Goal: Information Seeking & Learning: Find specific fact

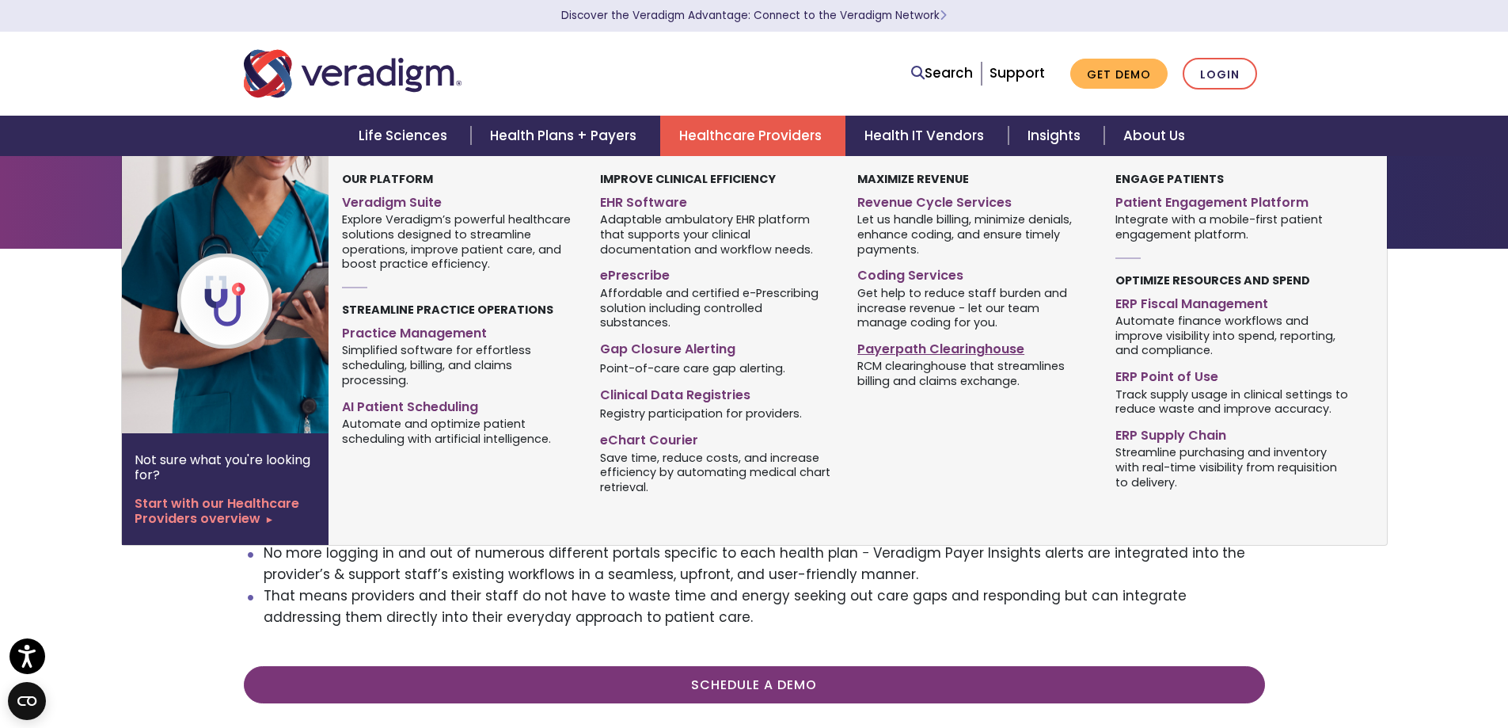
click at [918, 358] on link "Payerpath Clearinghouse" at bounding box center [974, 346] width 234 height 23
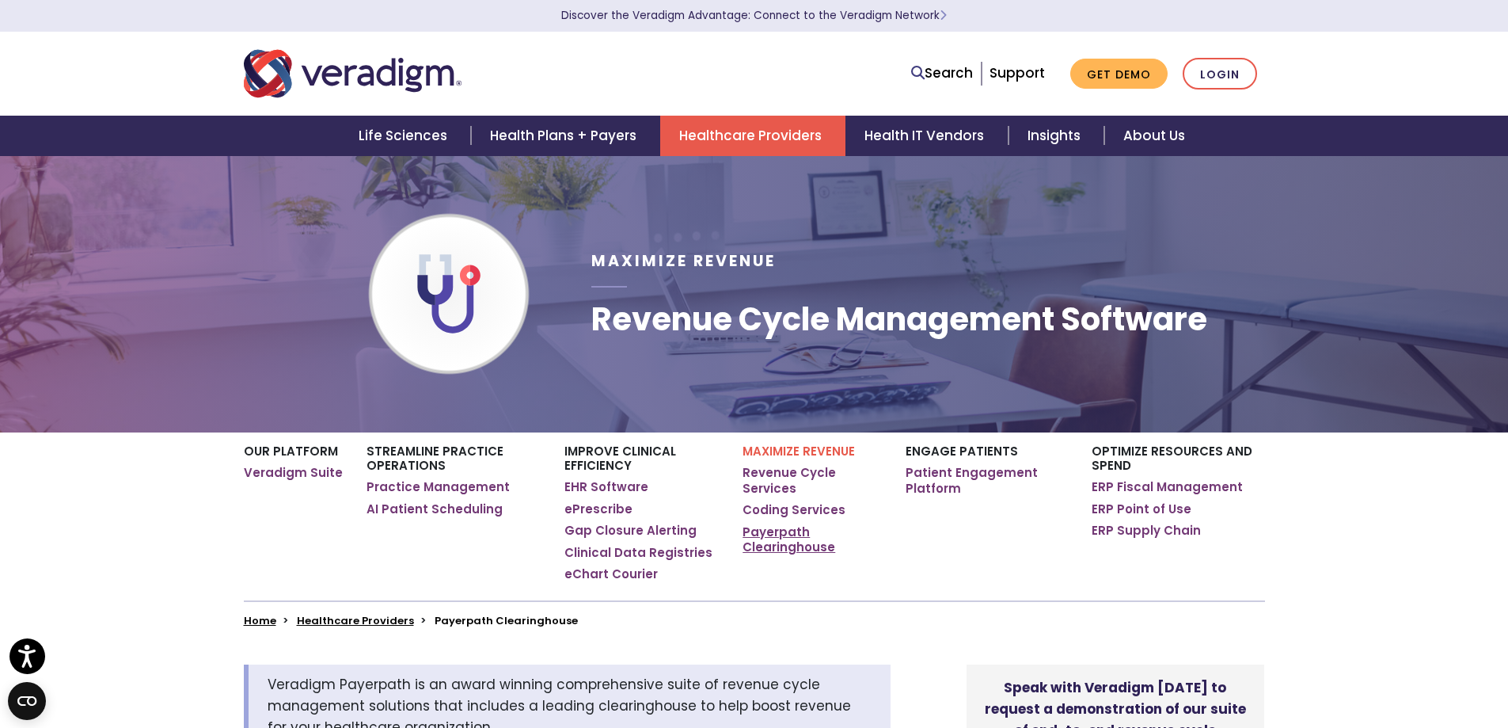
click at [781, 550] on link "Payerpath Clearinghouse" at bounding box center [812, 539] width 139 height 31
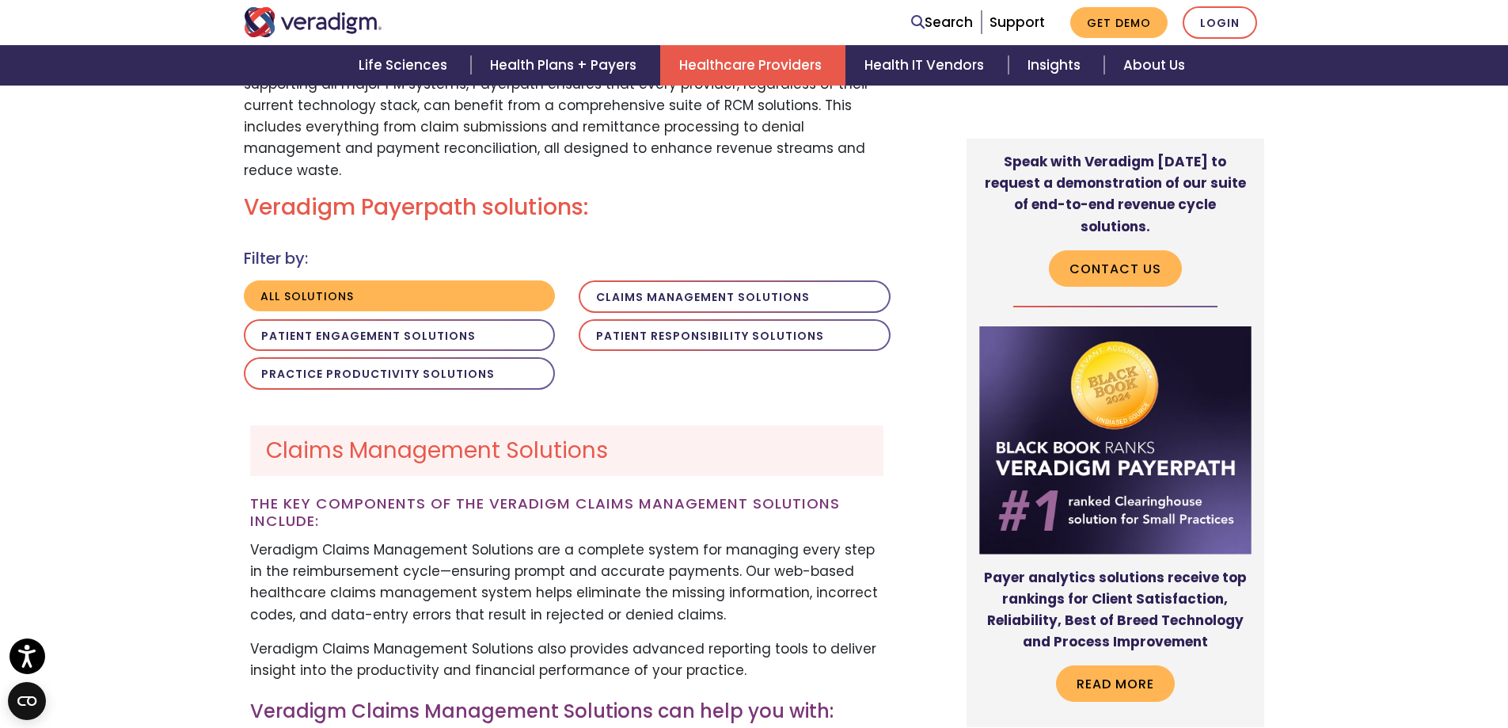
scroll to position [1188, 0]
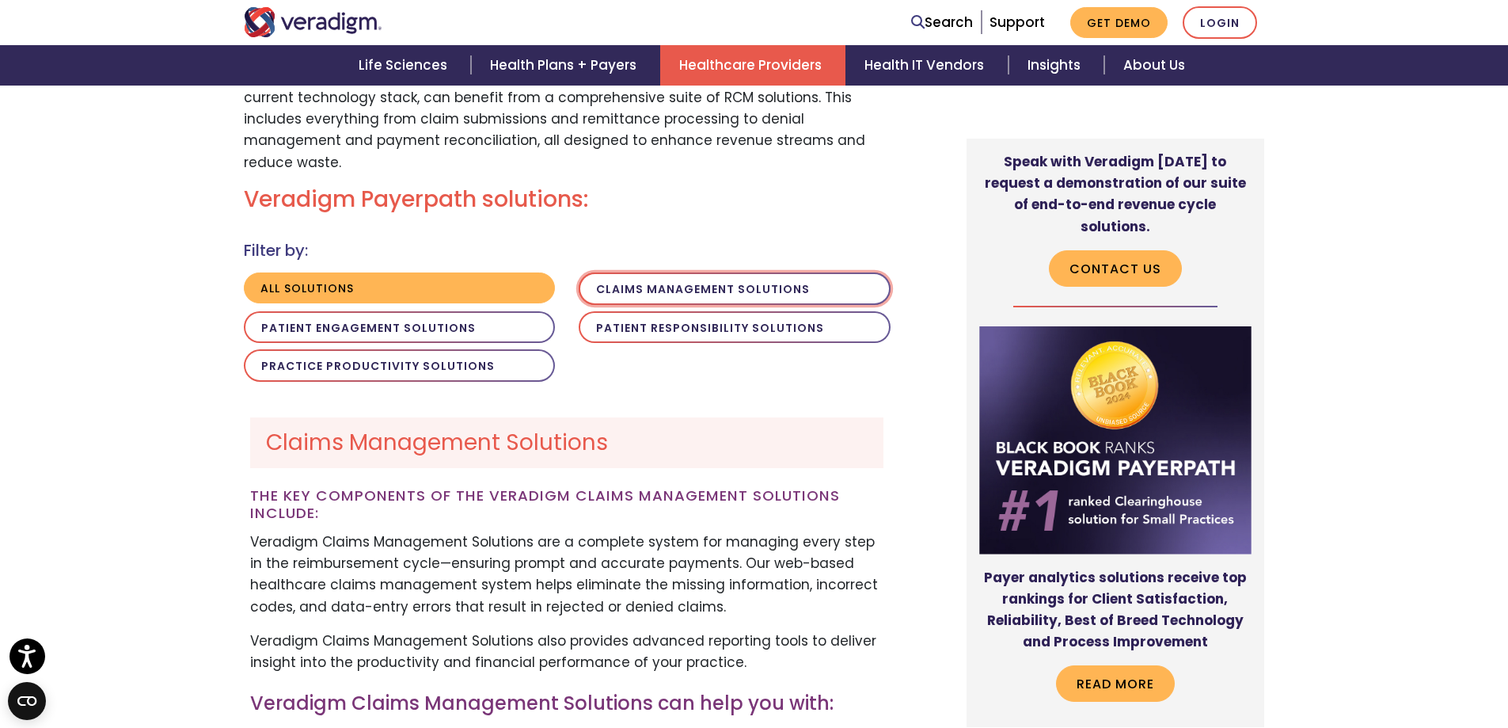
click at [824, 305] on button "Claims Management Solutions" at bounding box center [735, 288] width 312 height 32
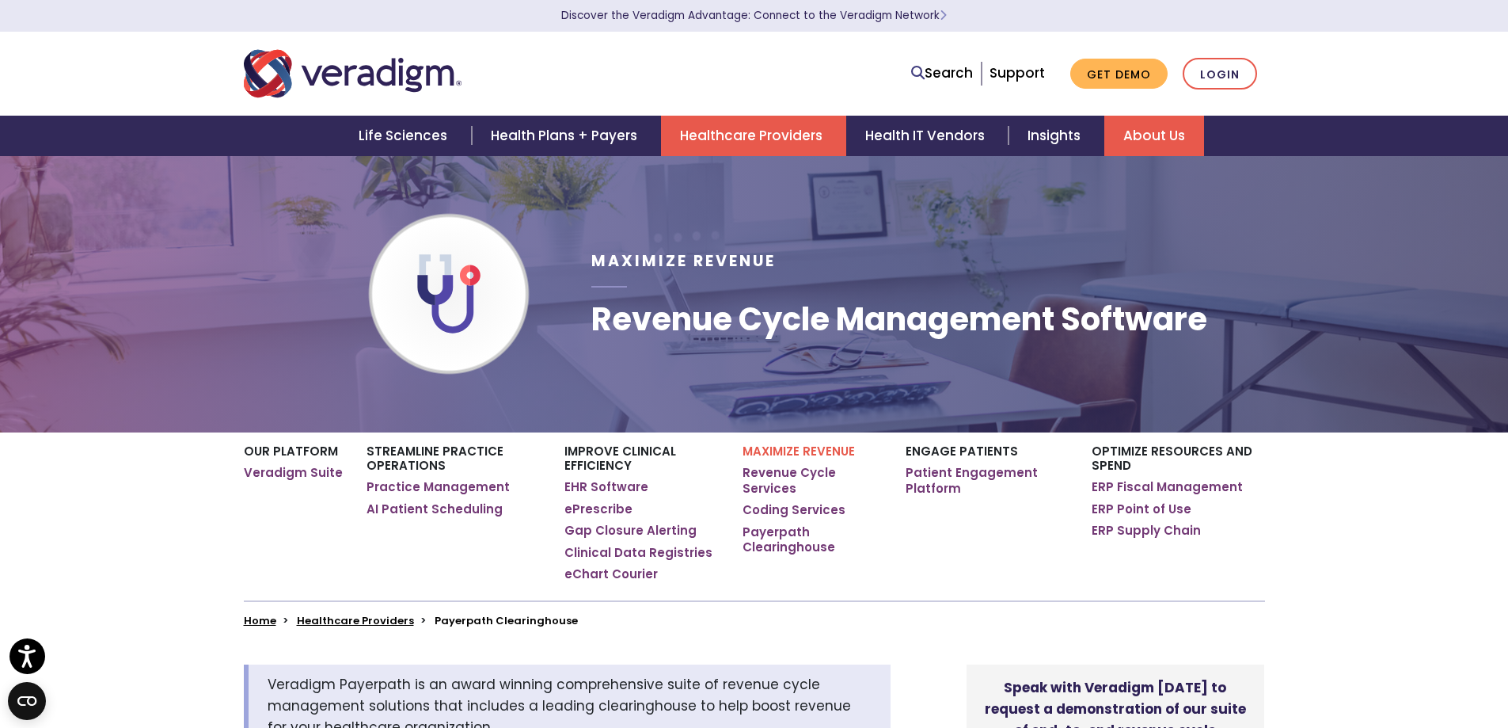
click at [1176, 137] on link "About Us" at bounding box center [1154, 136] width 100 height 40
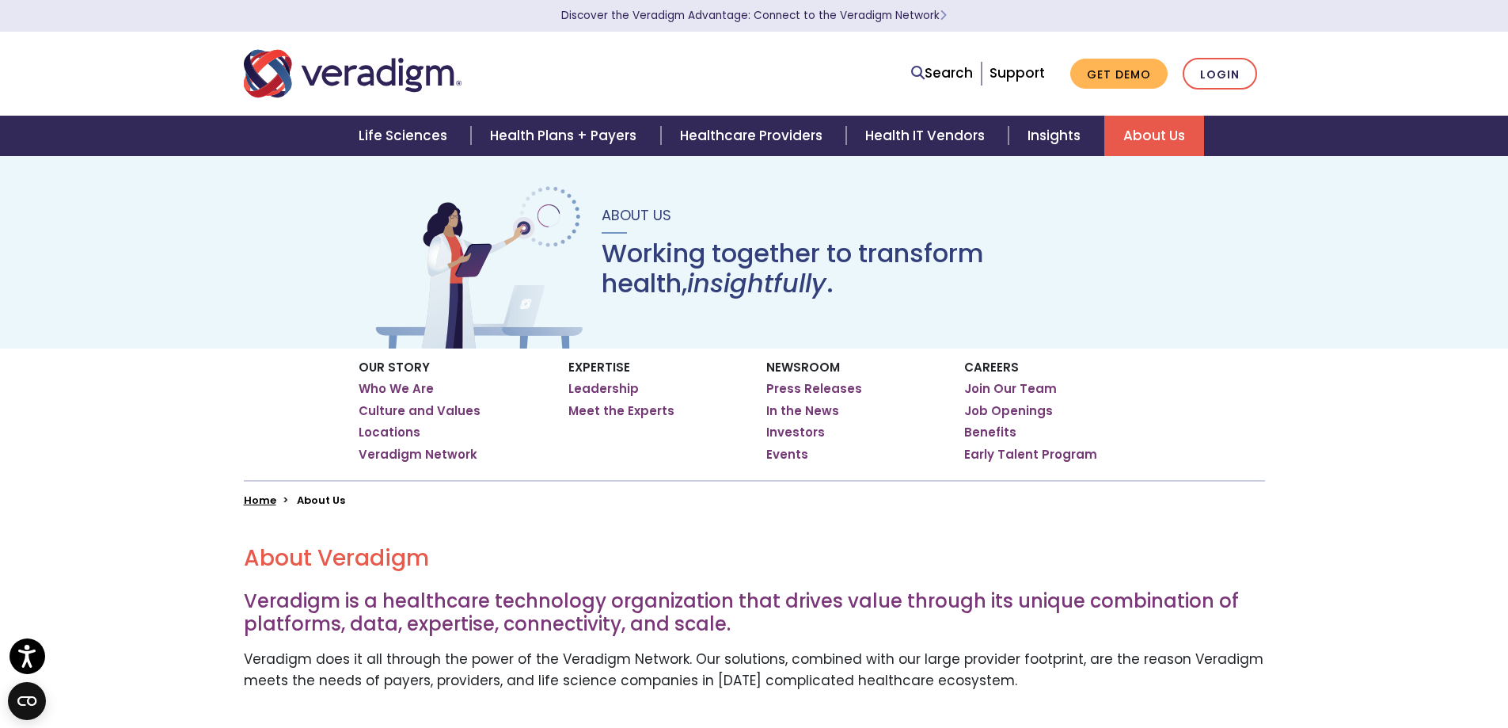
click at [296, 74] on img "Veradigm logo" at bounding box center [353, 74] width 218 height 52
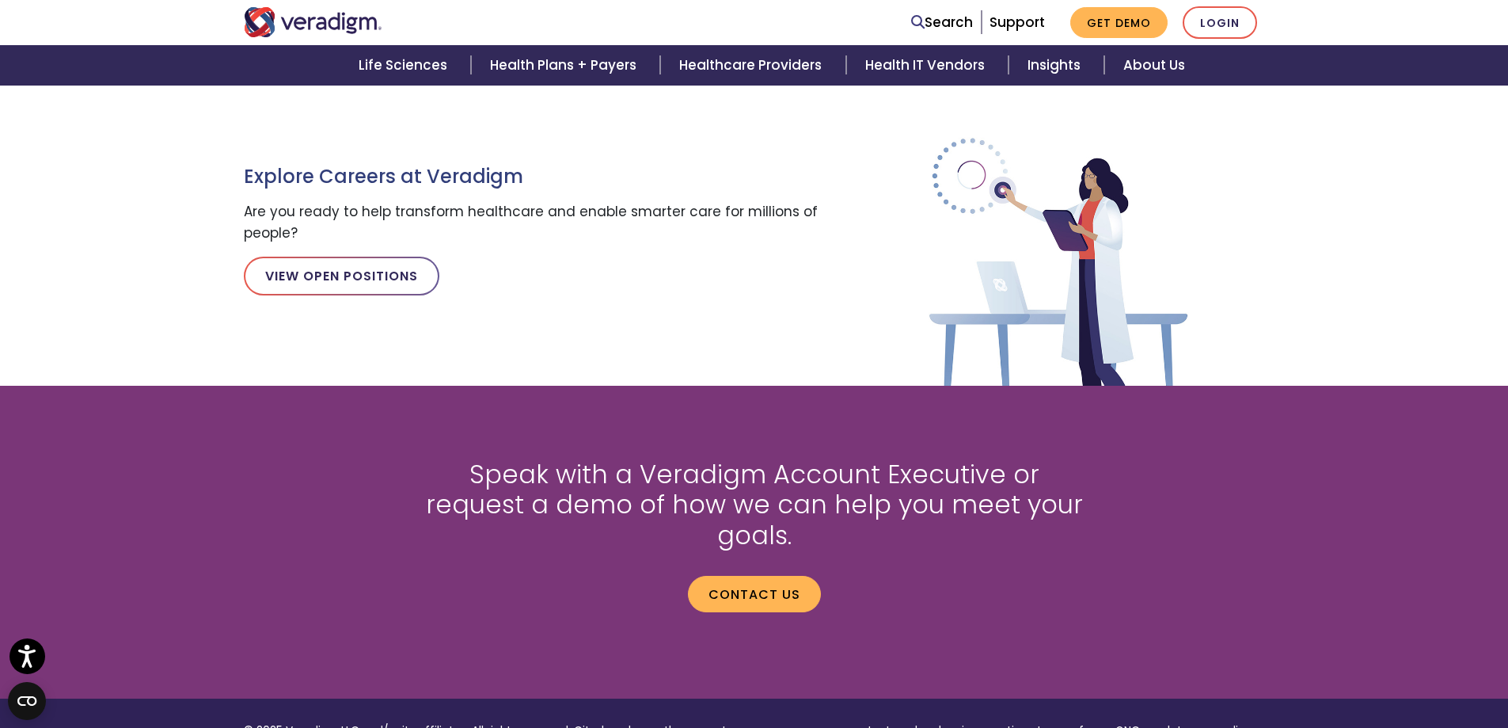
scroll to position [2376, 0]
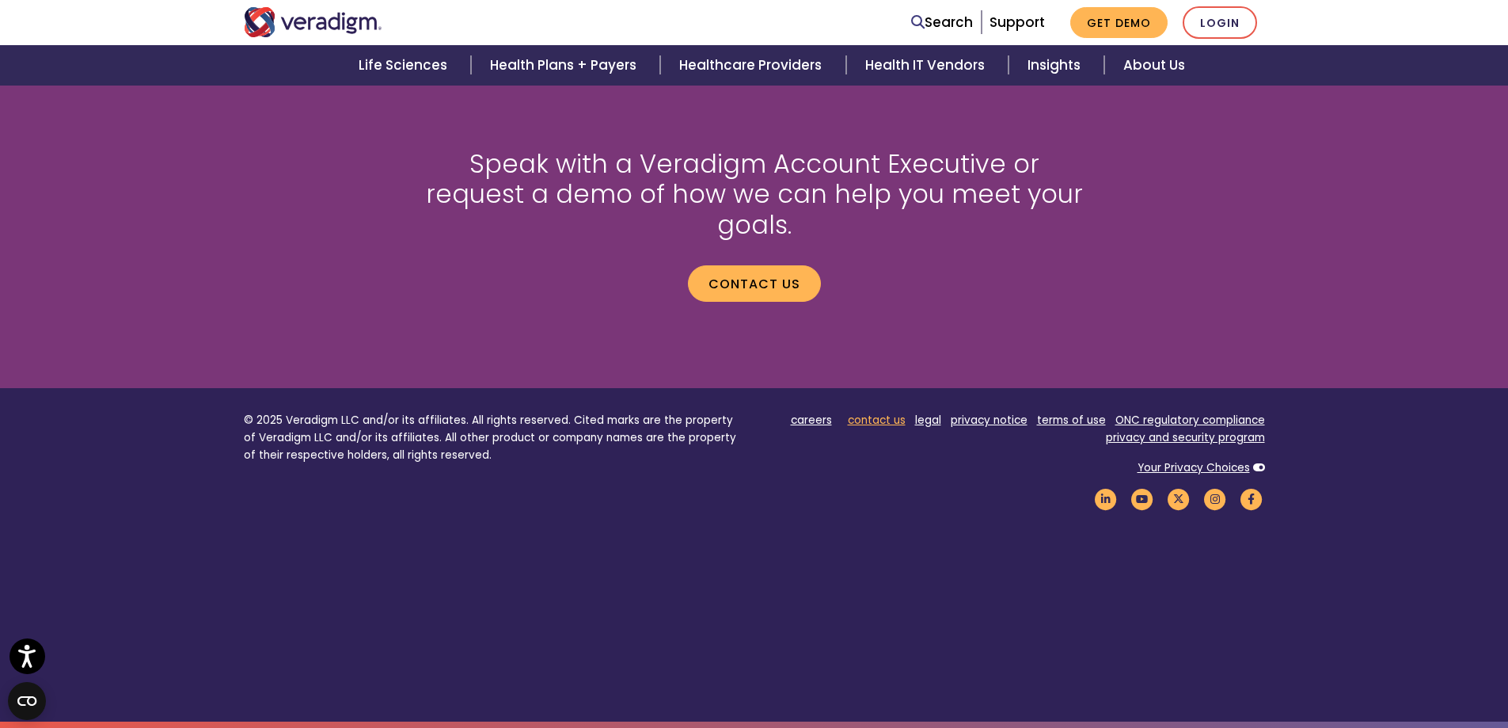
click at [864, 412] on link "contact us" at bounding box center [877, 419] width 58 height 15
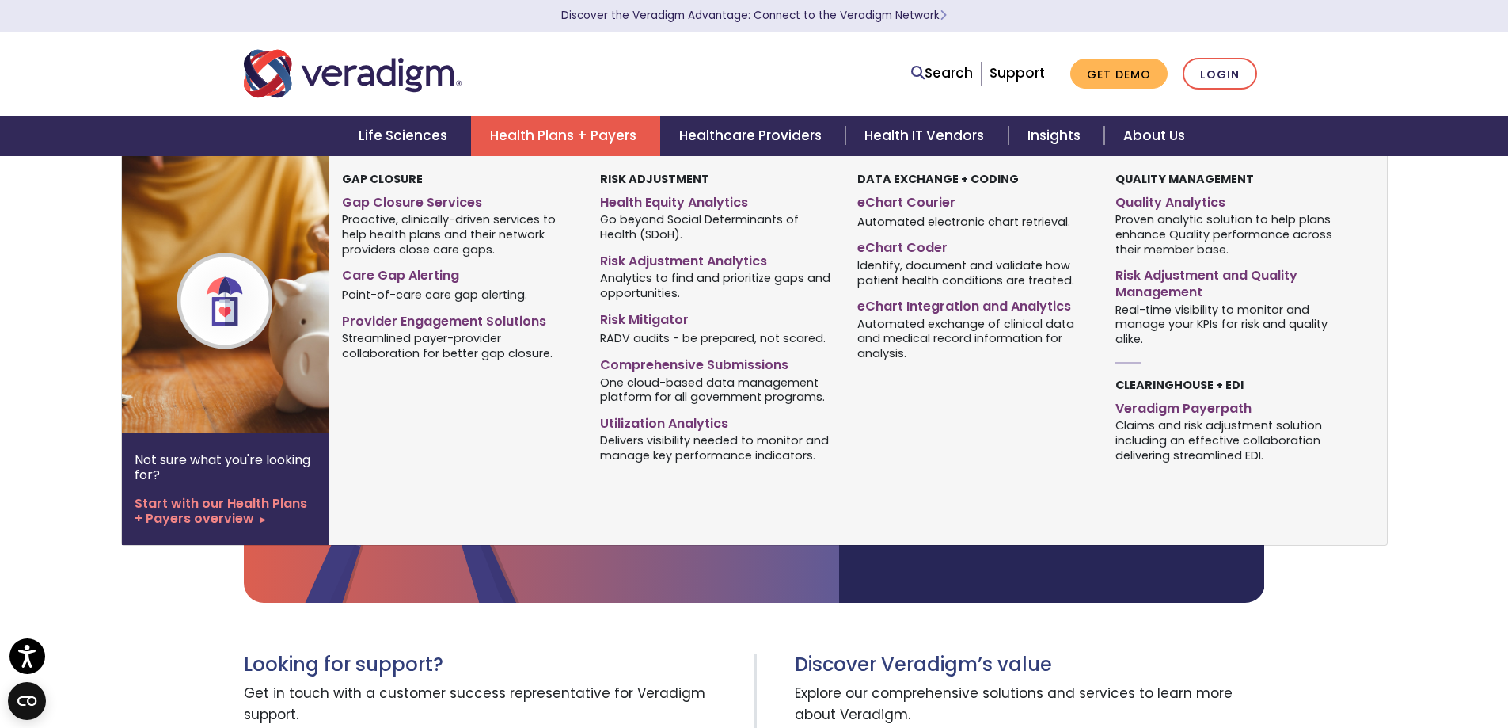
click at [1148, 417] on link "Veradigm Payerpath" at bounding box center [1232, 405] width 234 height 23
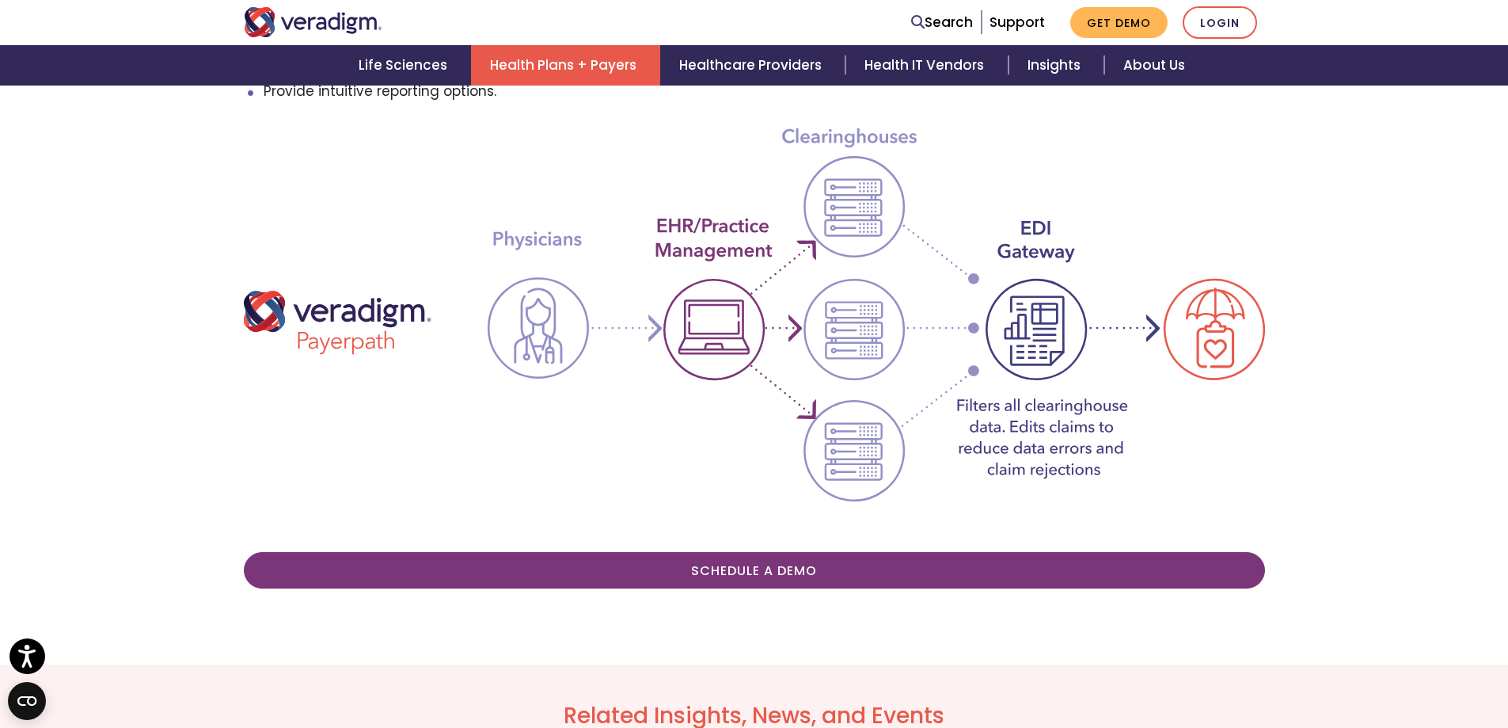
scroll to position [871, 0]
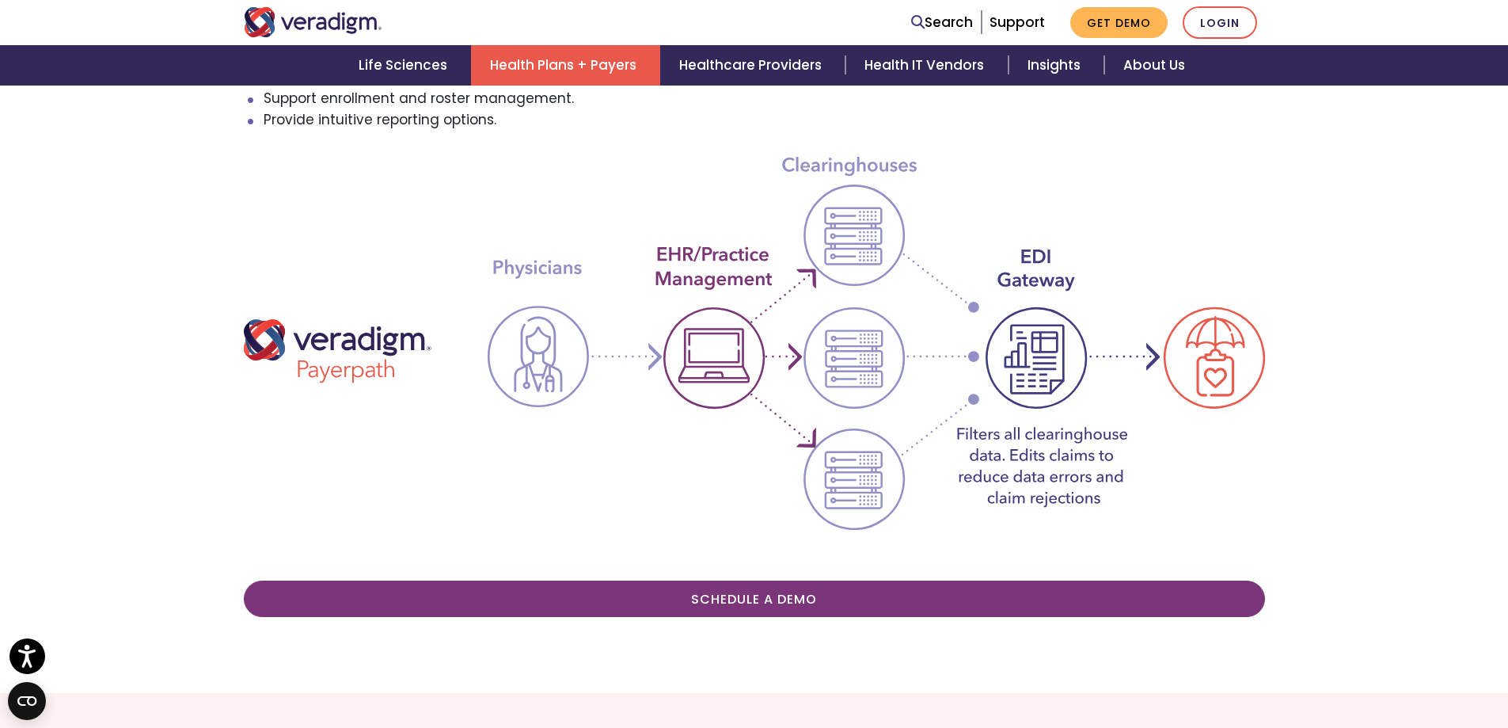
click at [1047, 621] on div "Future-proof your risk adjustment and claims by bringing them together. Veradig…" at bounding box center [754, 212] width 1045 height 834
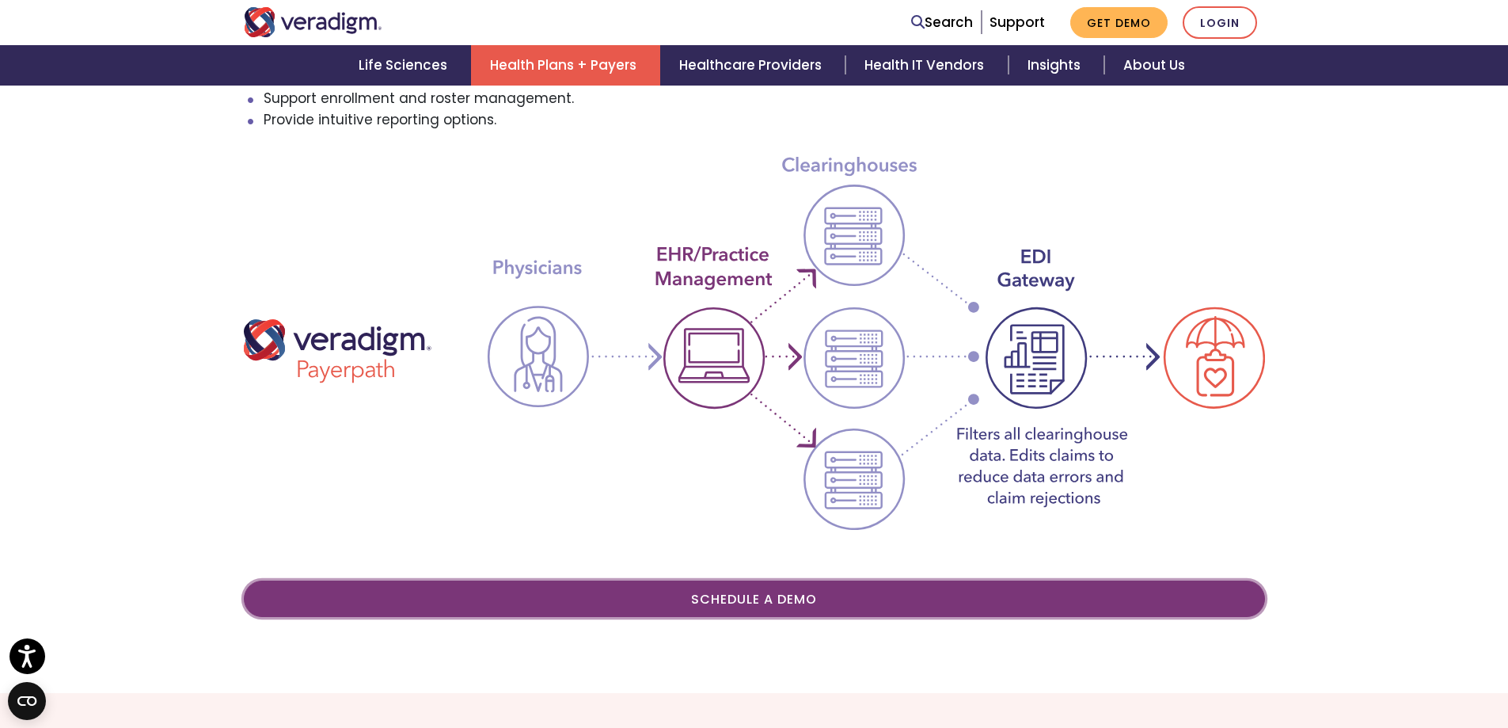
click at [772, 617] on link "Schedule A Demo" at bounding box center [754, 598] width 1021 height 36
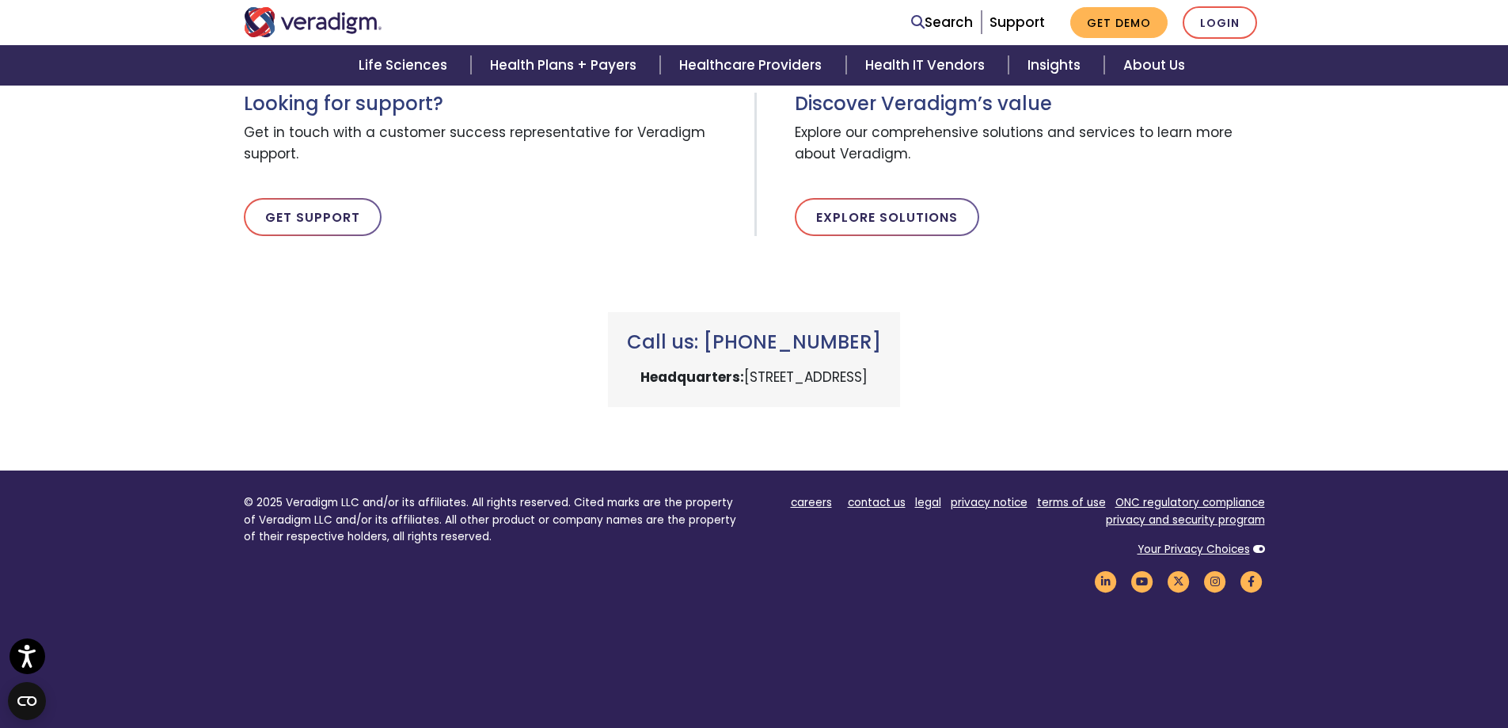
scroll to position [905, 0]
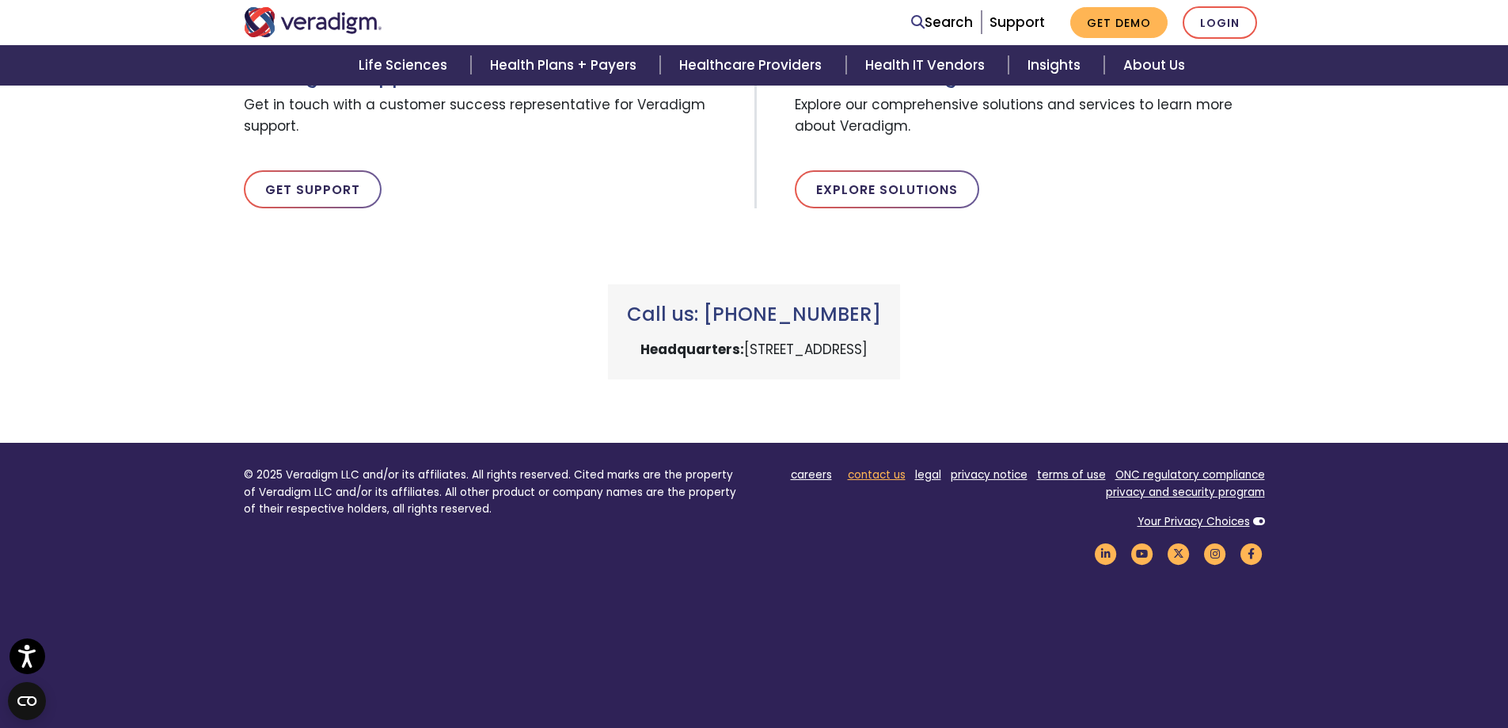
click at [868, 482] on link "contact us" at bounding box center [877, 474] width 58 height 15
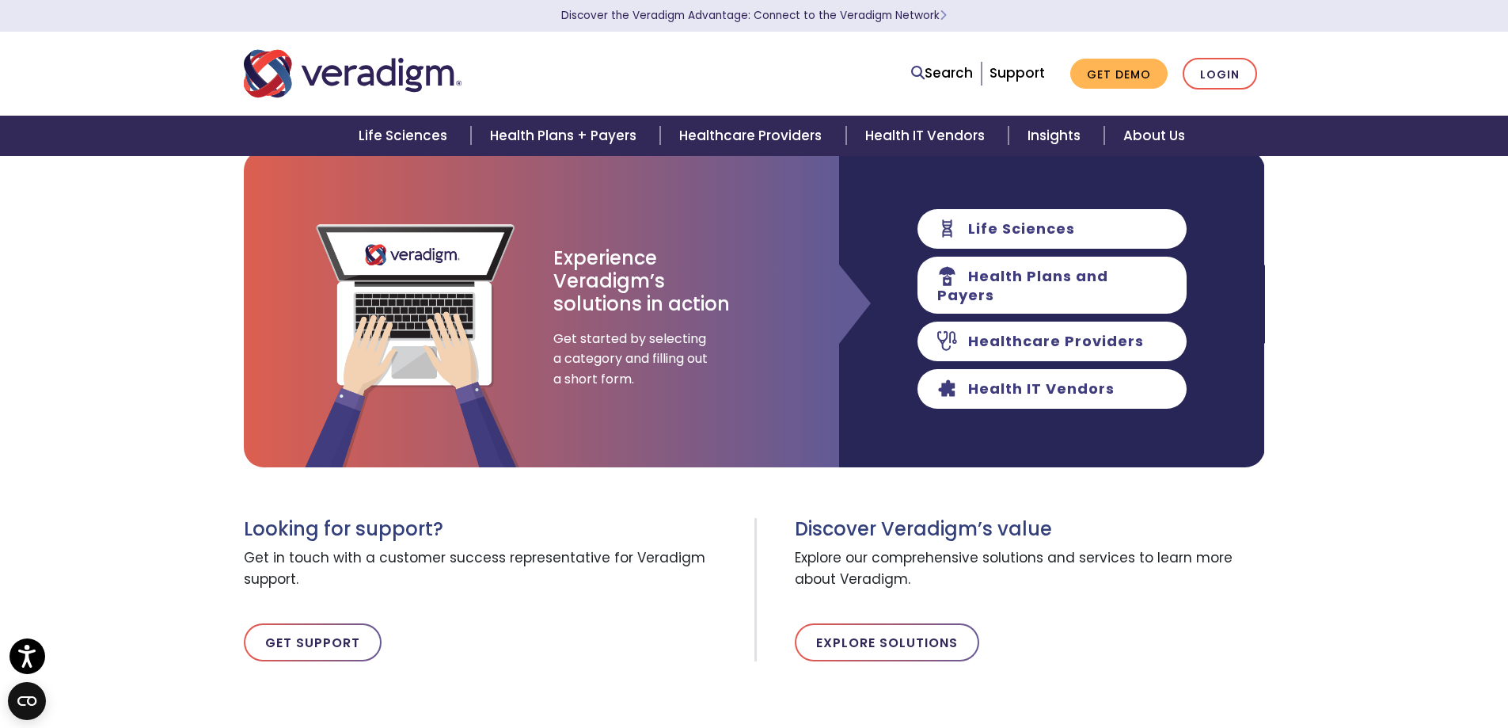
scroll to position [79, 0]
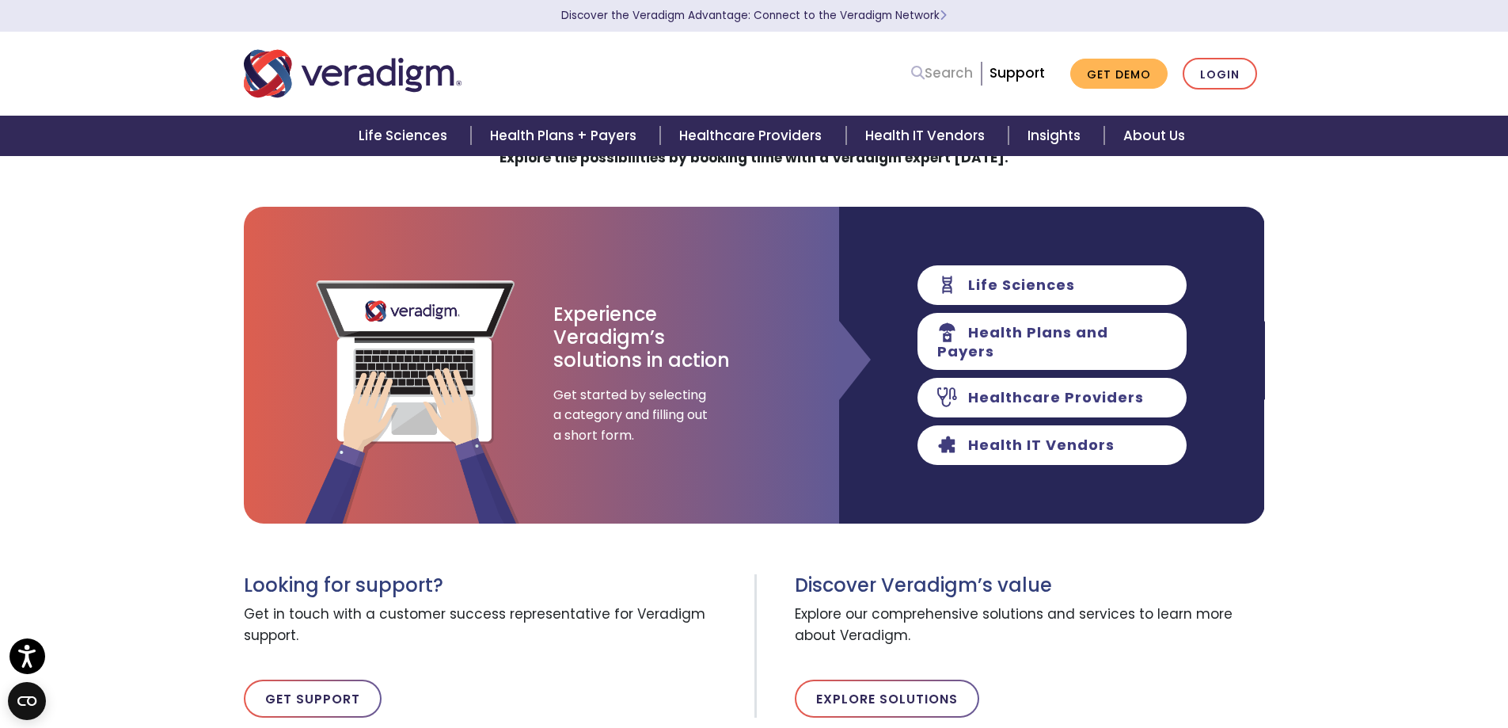
click at [911, 76] on link "Search" at bounding box center [942, 73] width 62 height 21
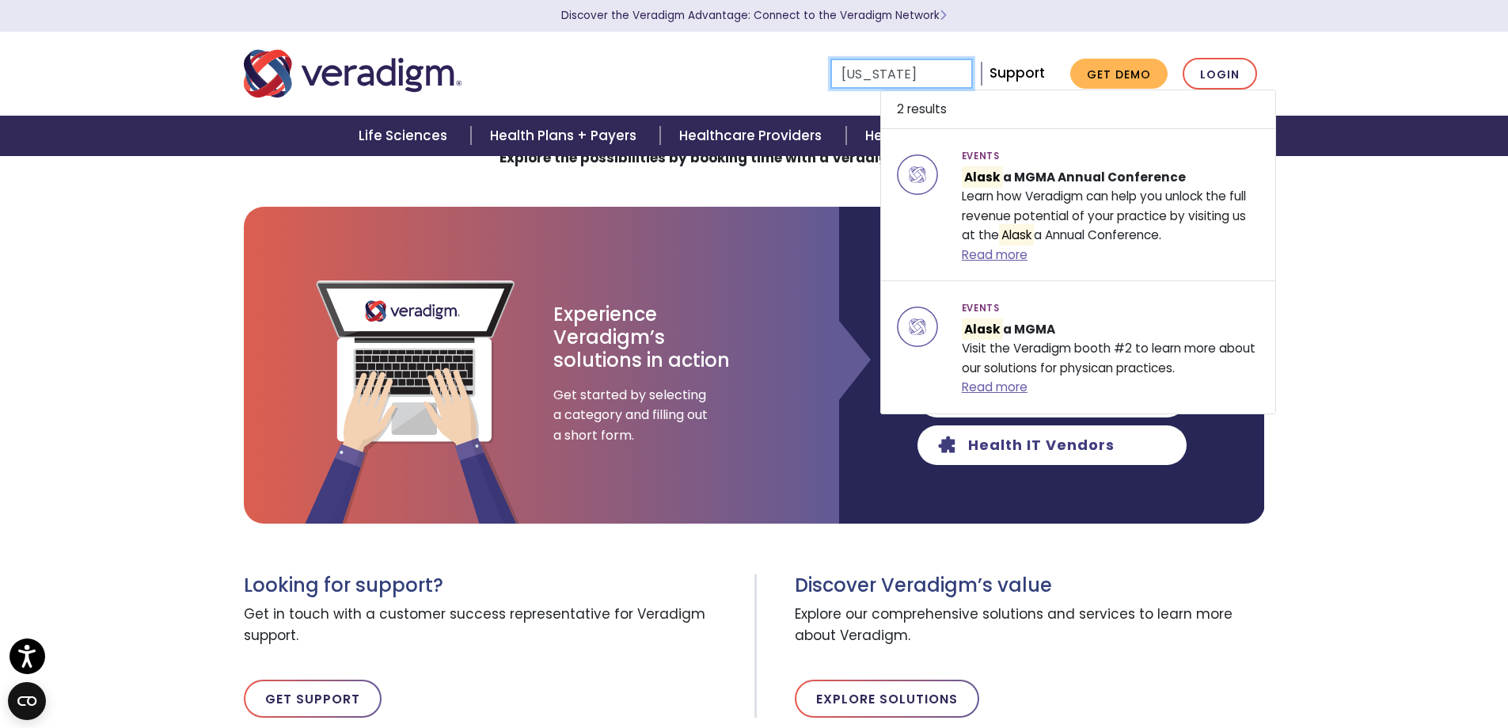
type input "[US_STATE]"
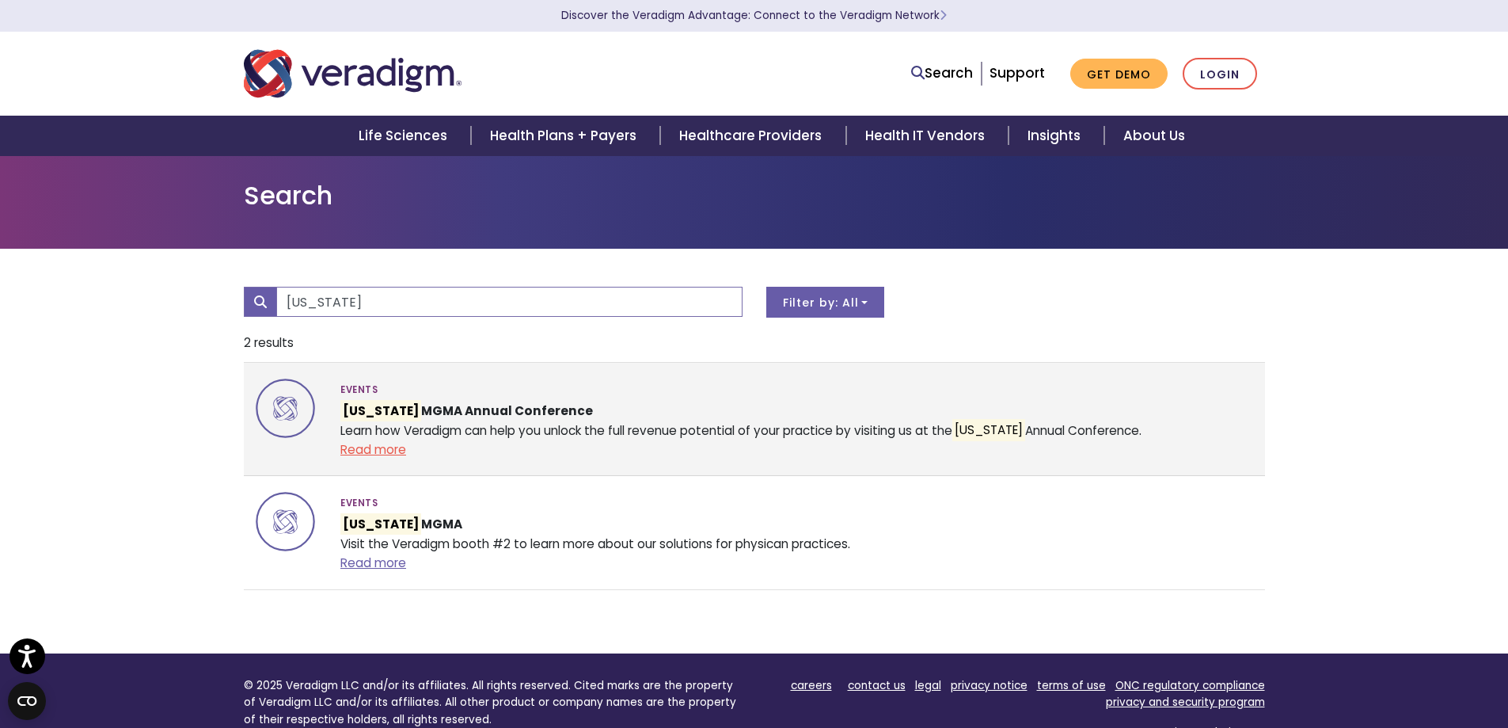
click at [397, 458] on link "Read more" at bounding box center [373, 449] width 66 height 17
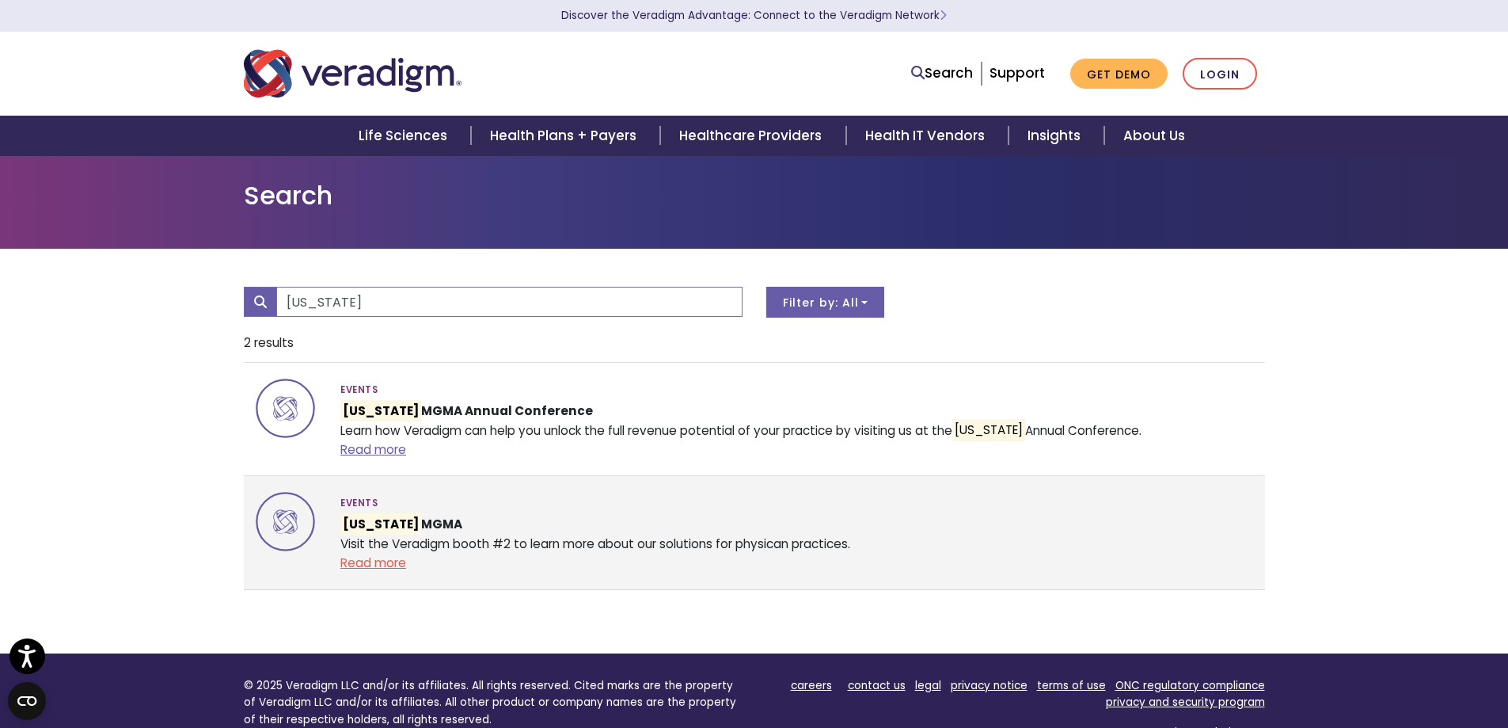
click at [387, 571] on link "Read more" at bounding box center [373, 562] width 66 height 17
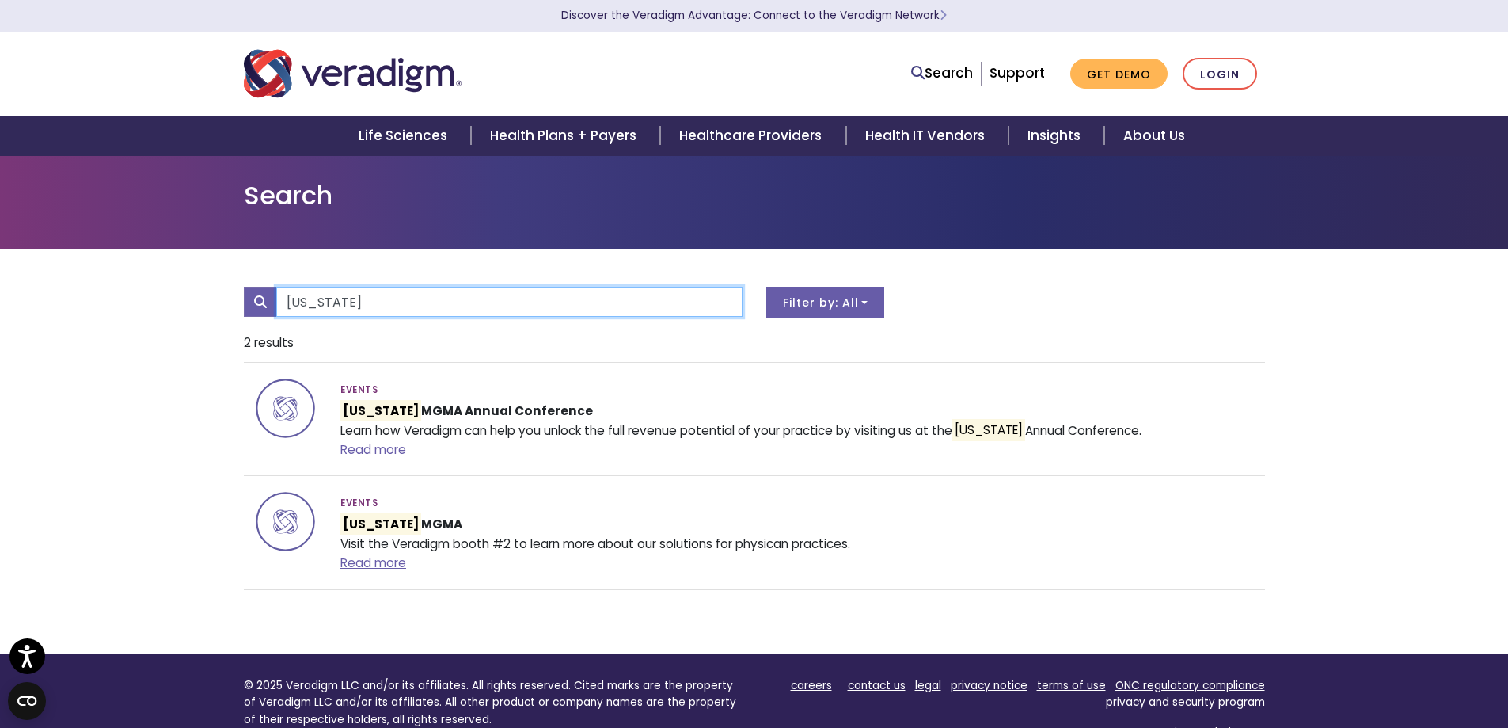
drag, startPoint x: 381, startPoint y: 336, endPoint x: 175, endPoint y: 330, distance: 205.9
click at [175, 330] on div "[US_STATE] All Events" at bounding box center [754, 451] width 1508 height 404
